Goal: Information Seeking & Learning: Learn about a topic

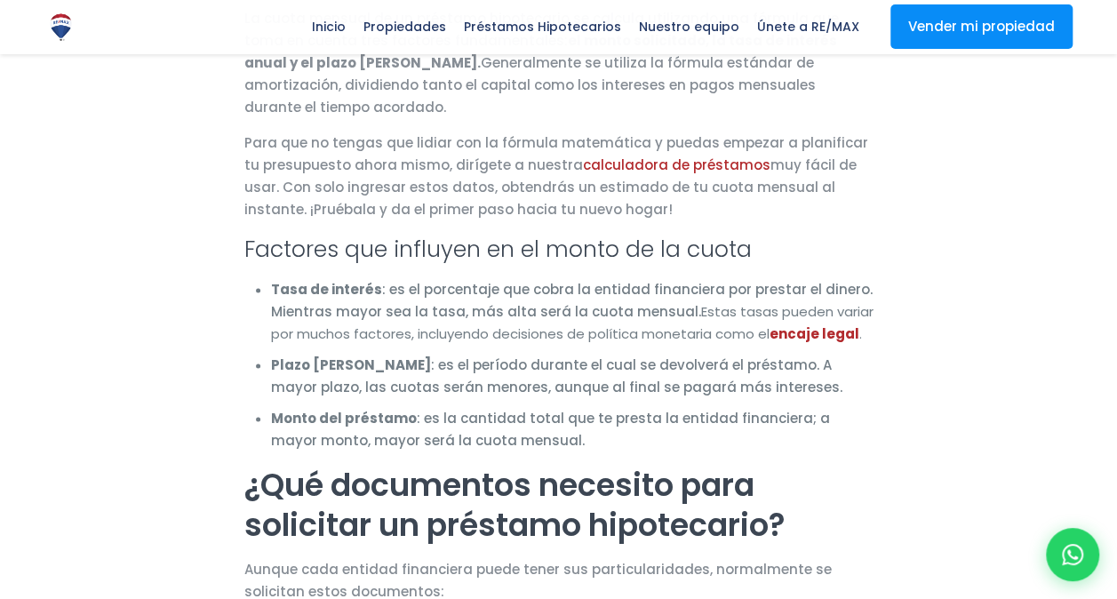
scroll to position [1014, 0]
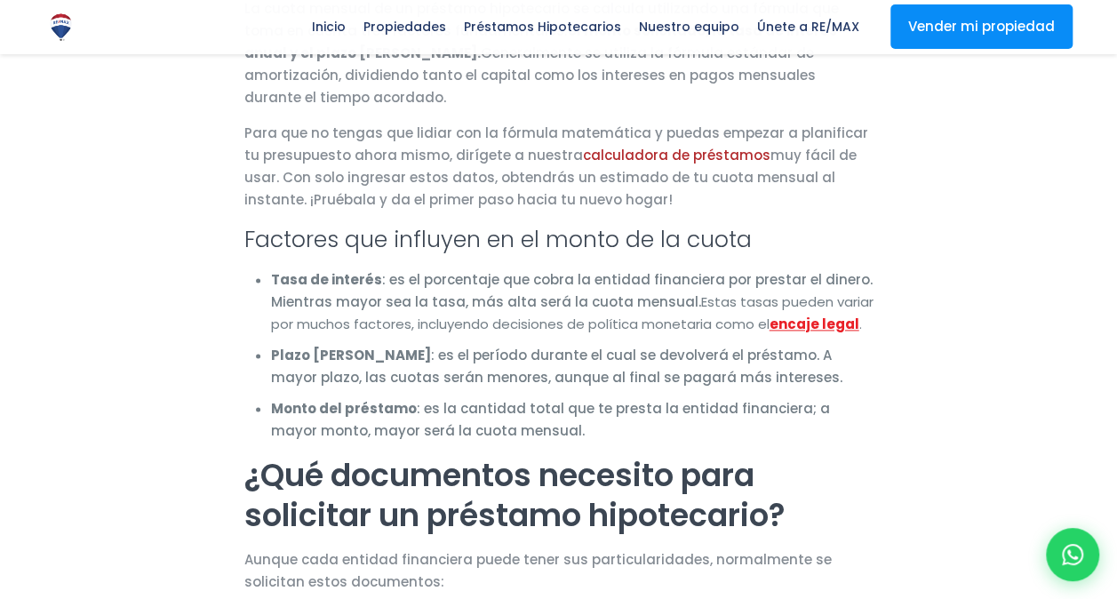
click at [796, 315] on b "encaje legal" at bounding box center [815, 324] width 90 height 19
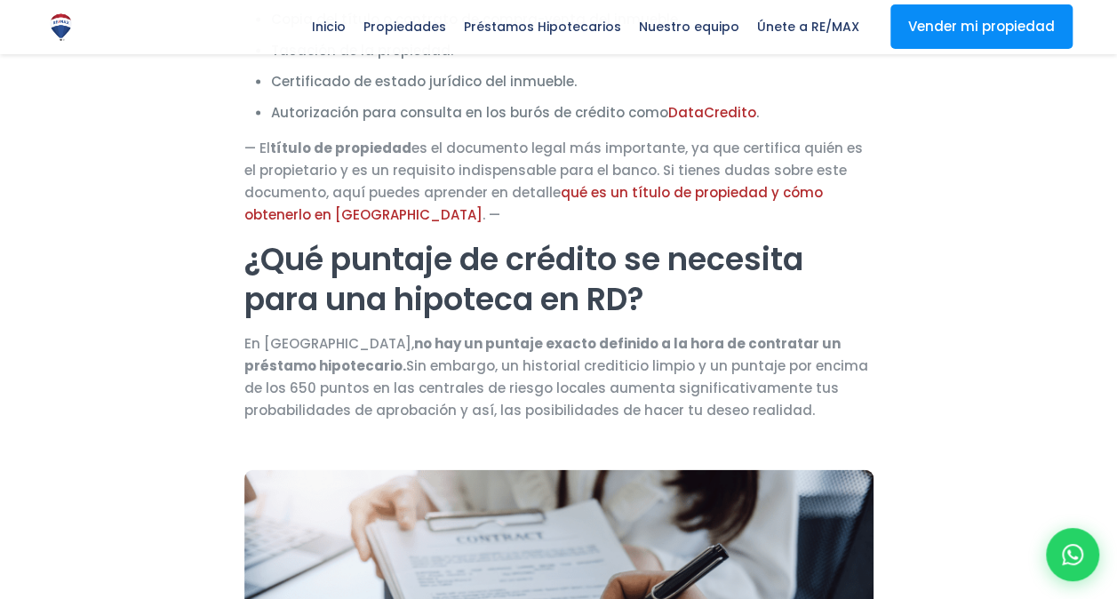
scroll to position [1701, 0]
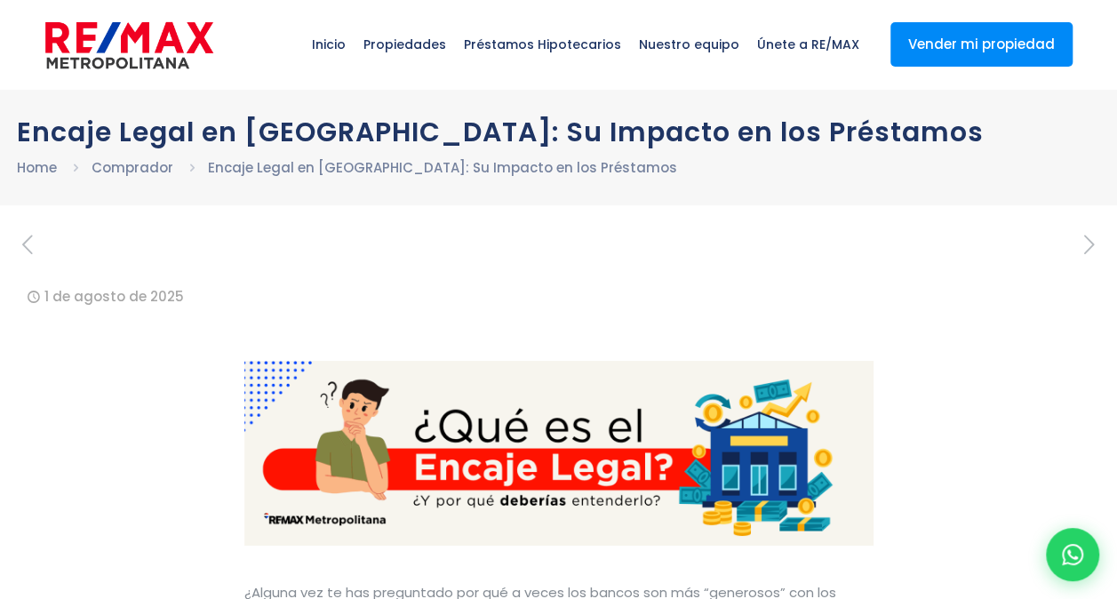
drag, startPoint x: 0, startPoint y: 0, endPoint x: 746, endPoint y: 243, distance: 785.2
click at [746, 243] on div at bounding box center [559, 250] width 1084 height 36
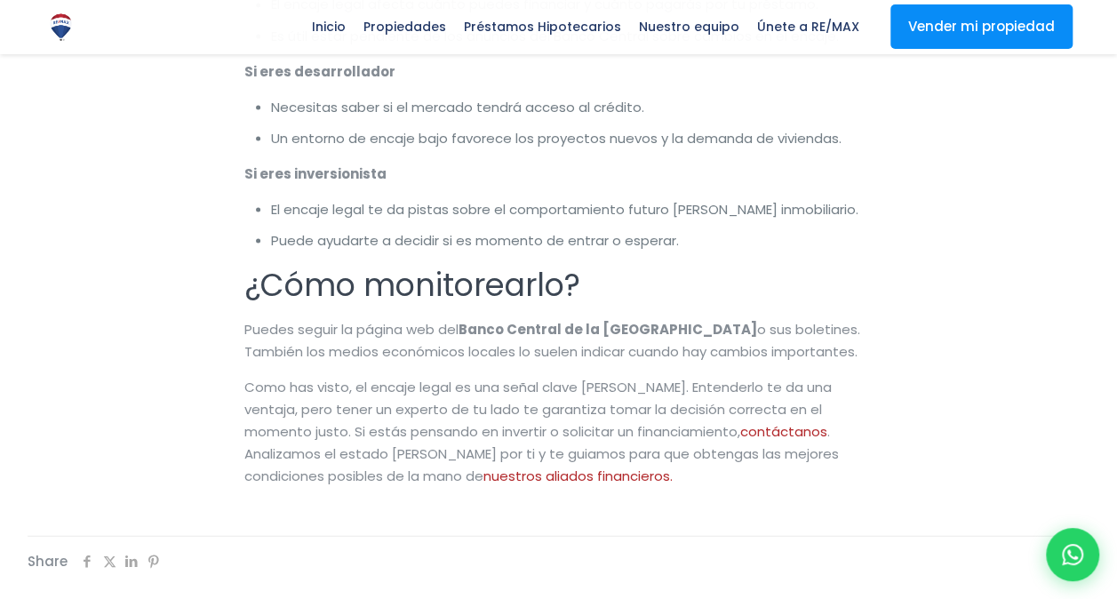
scroll to position [5005, 0]
